Goal: Task Accomplishment & Management: Complete application form

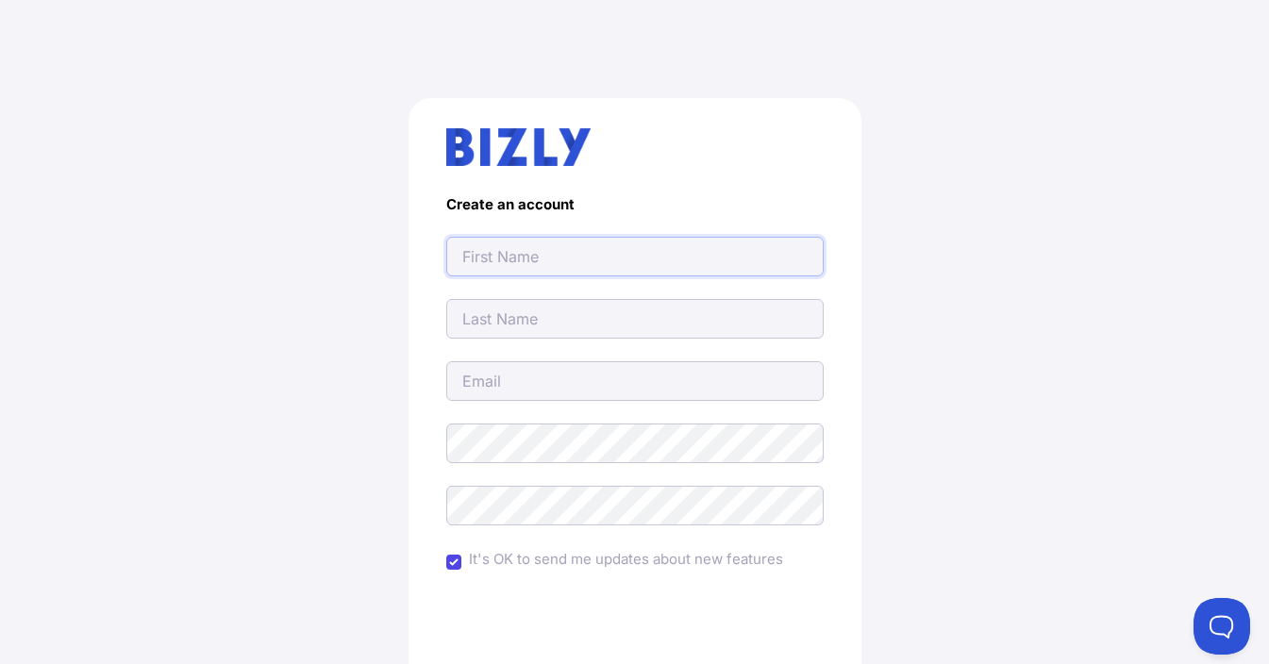
click at [495, 273] on input "text" at bounding box center [635, 257] width 378 height 40
type input "[EMAIL_ADDRESS][DOMAIN_NAME]"
type input "adambrosrendering@gmail.com"
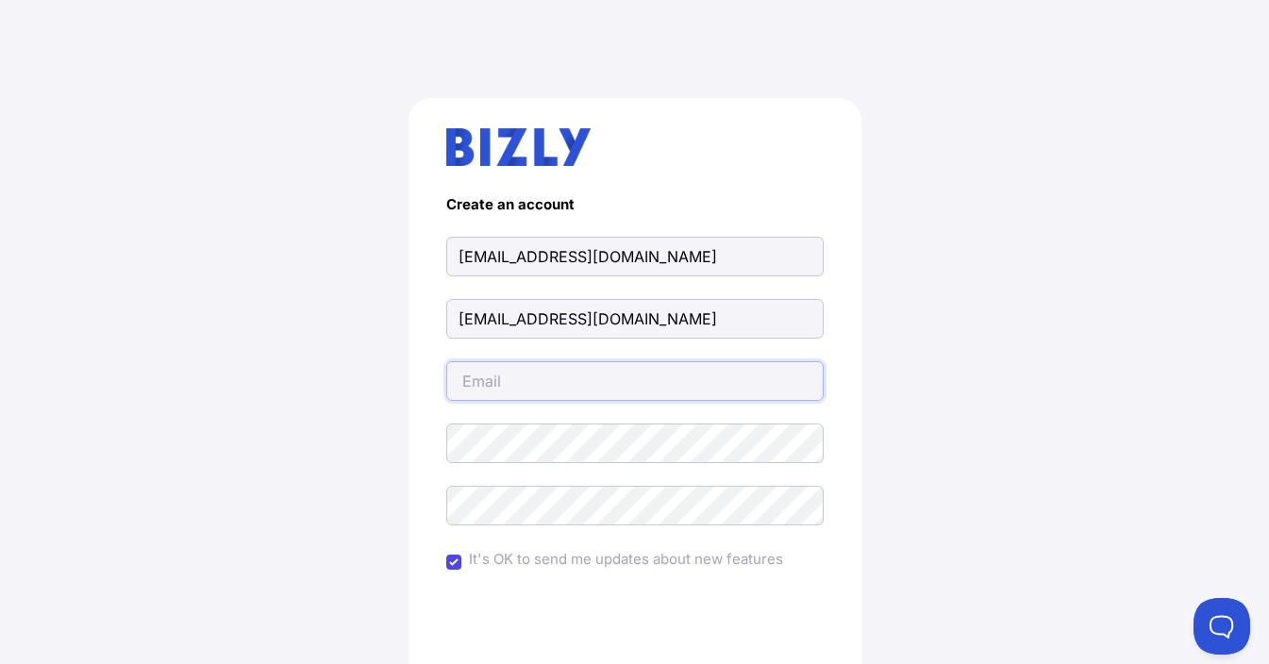
type input "adambrosrendering@gmail.com"
click at [129, 327] on div "Create an account adambrosrendering@gmail.com adambrosrendering@gmail.com adamb…" at bounding box center [635, 465] width 1194 height 824
drag, startPoint x: 740, startPoint y: 256, endPoint x: 391, endPoint y: 335, distance: 358.1
click at [269, 260] on div "Create an account adambrosrendering@gmail.com adambrosrendering@gmail.com adamb…" at bounding box center [635, 465] width 1194 height 824
paste input "Adam Bros Rendering Services"
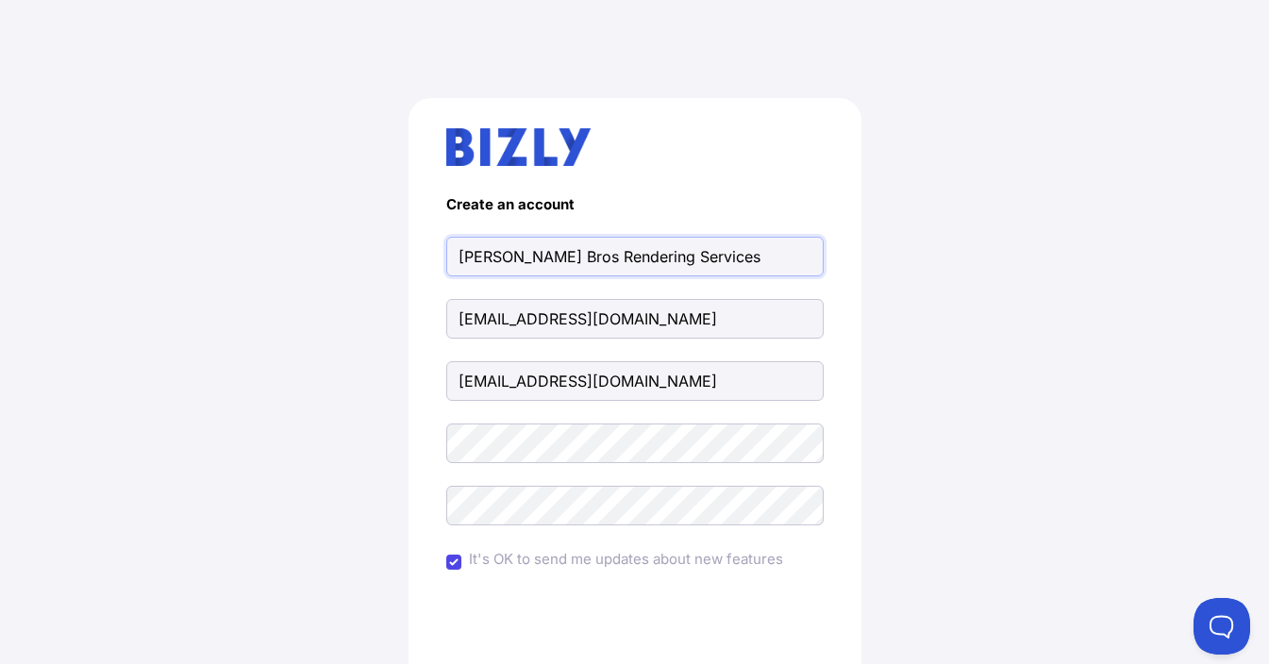
type input "Adam Bros Rendering Services"
click at [37, 330] on main "Create an account Adam Bros Rendering Services adambrosrendering@gmail.com adam…" at bounding box center [634, 465] width 1269 height 824
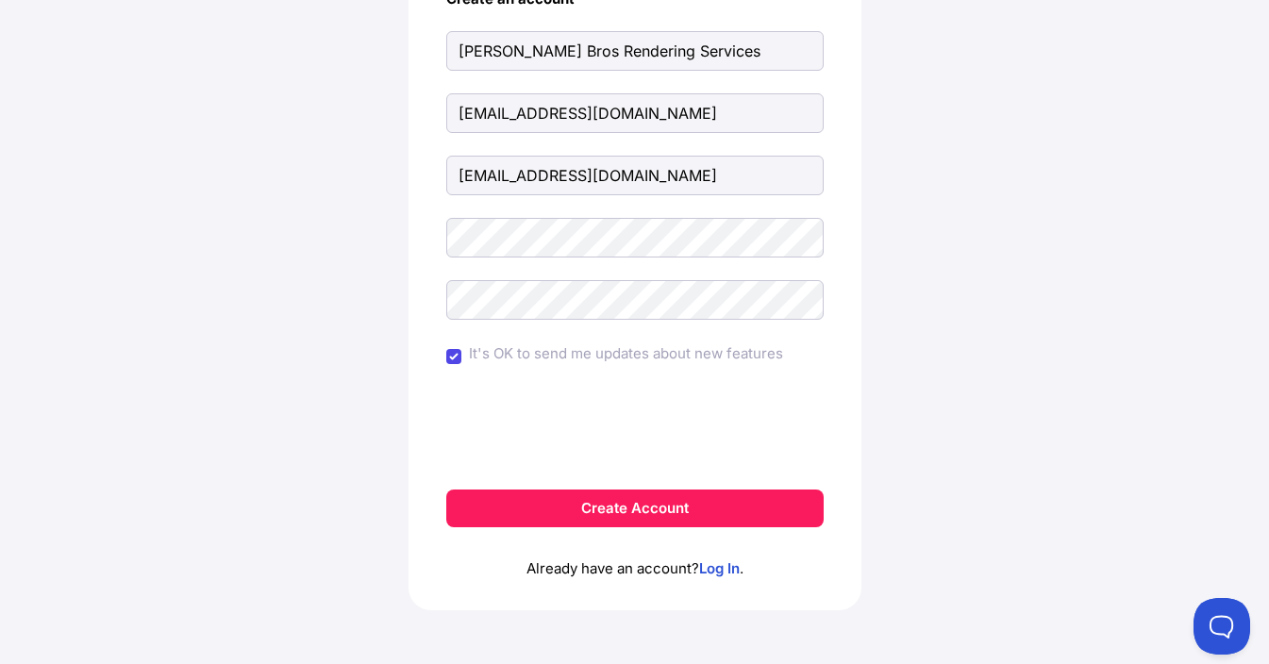
scroll to position [212, 0]
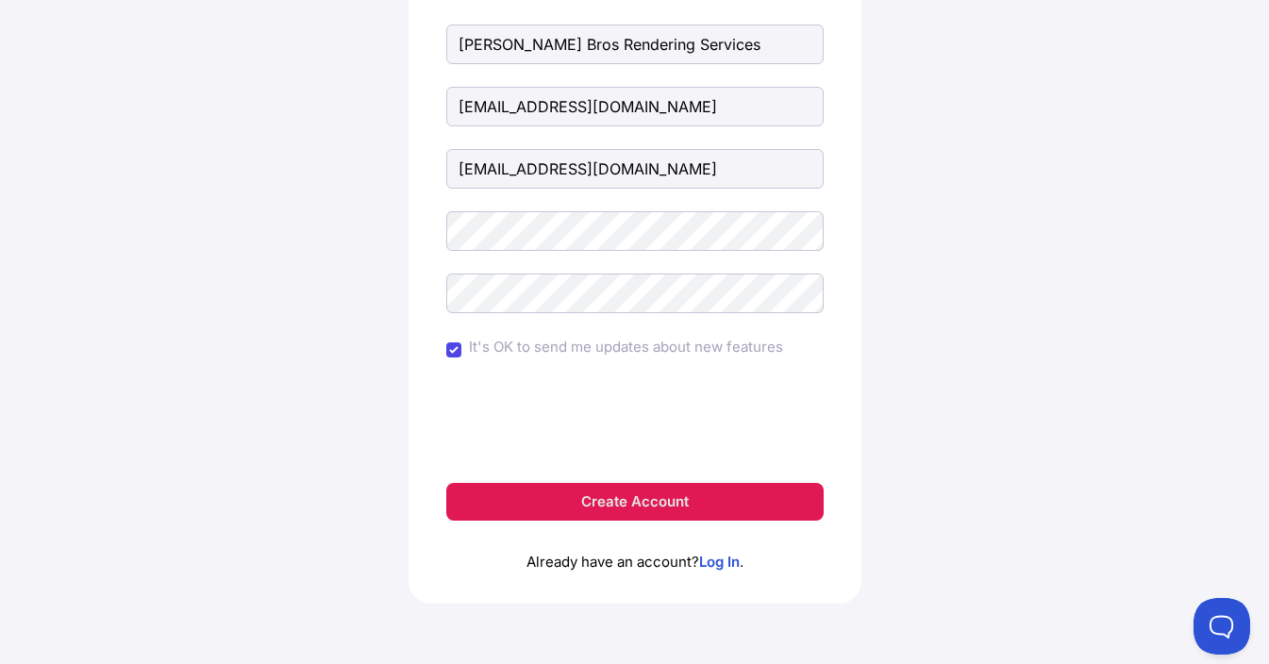
drag, startPoint x: 621, startPoint y: 497, endPoint x: 634, endPoint y: 505, distance: 15.2
click at [621, 496] on button "Create Account" at bounding box center [635, 502] width 378 height 38
